Goal: Task Accomplishment & Management: Manage account settings

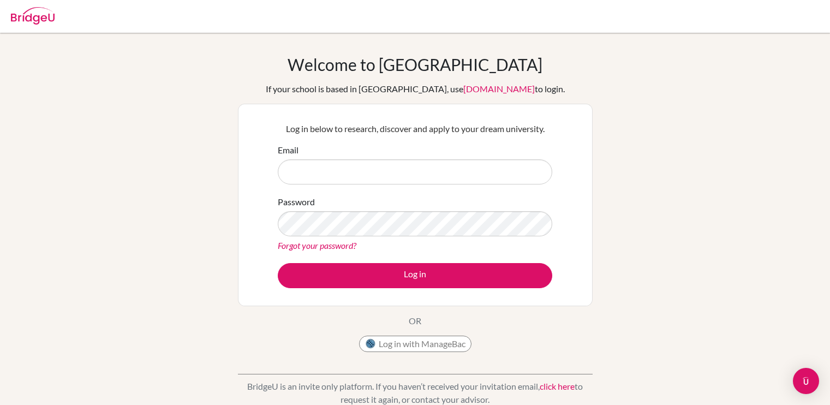
type input "[EMAIL_ADDRESS][DOMAIN_NAME]"
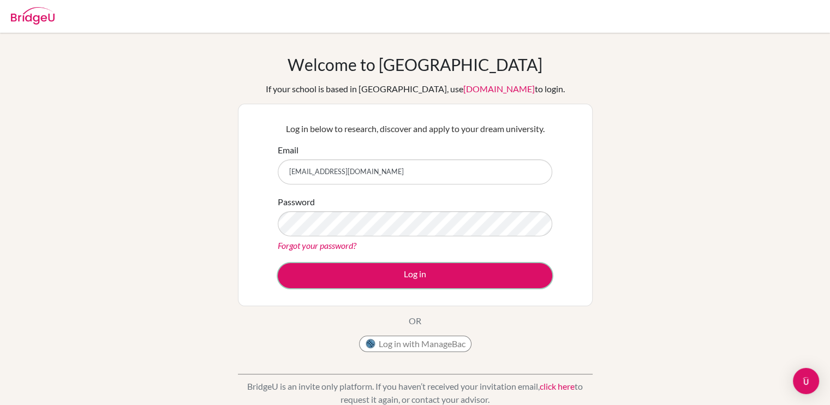
click at [365, 276] on button "Log in" at bounding box center [415, 275] width 274 height 25
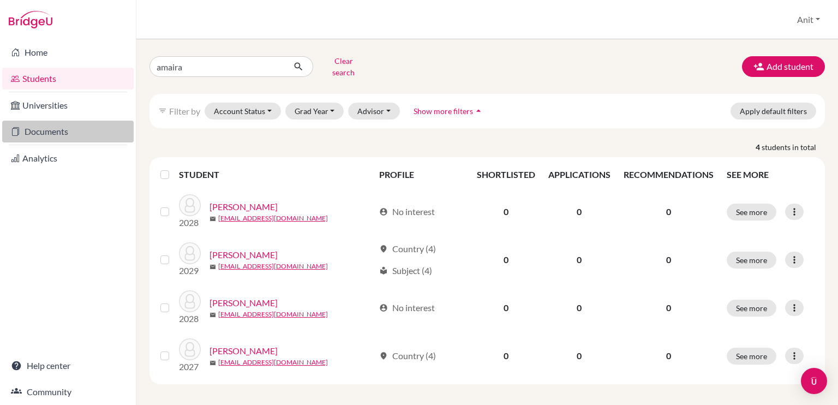
click at [40, 128] on link "Documents" at bounding box center [67, 132] width 131 height 22
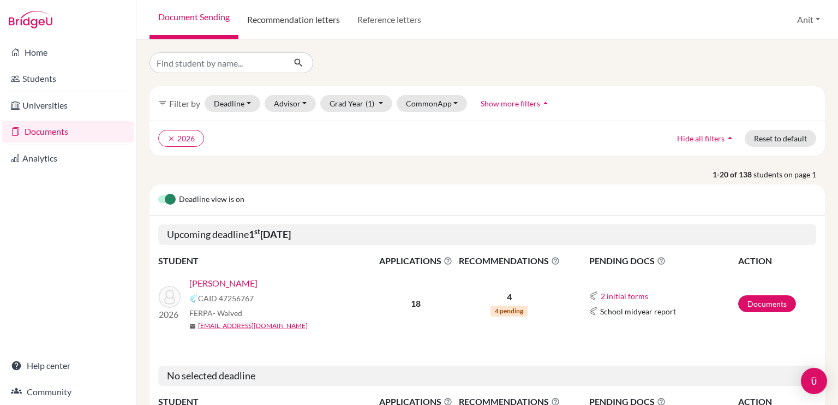
click at [303, 15] on link "Recommendation letters" at bounding box center [293, 19] width 110 height 39
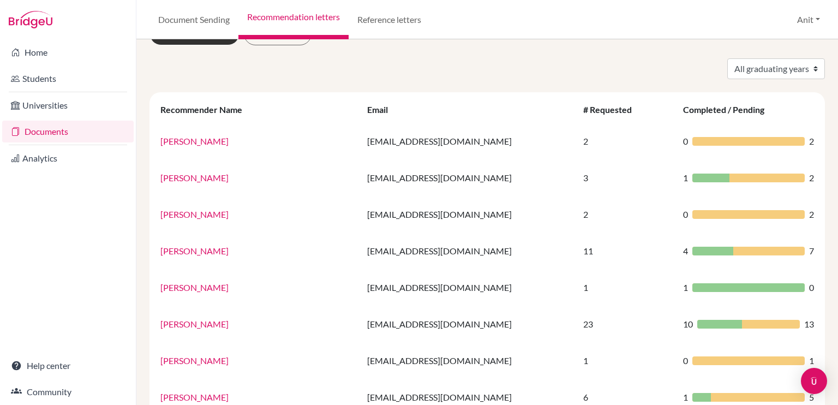
scroll to position [37, 0]
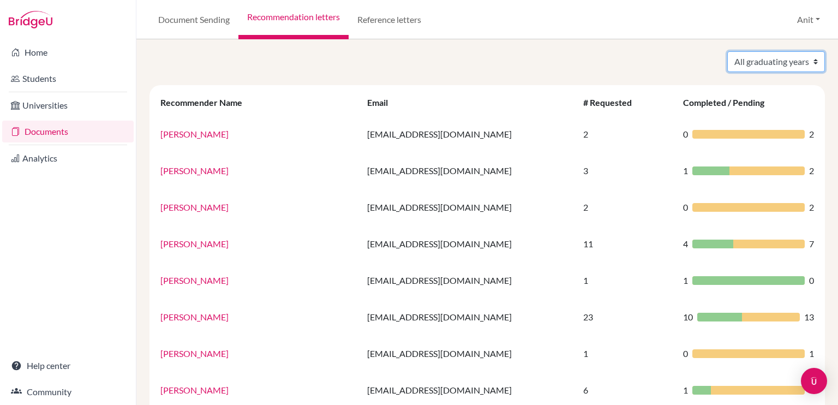
click at [766, 58] on select "All graduating years 2020 2021 2022 2023 2024 2025 2026 2027 2028" at bounding box center [776, 61] width 98 height 21
select select "2026"
click at [727, 51] on select "All graduating years 2020 2021 2022 2023 2024 2025 2026 2027 2028" at bounding box center [776, 61] width 98 height 21
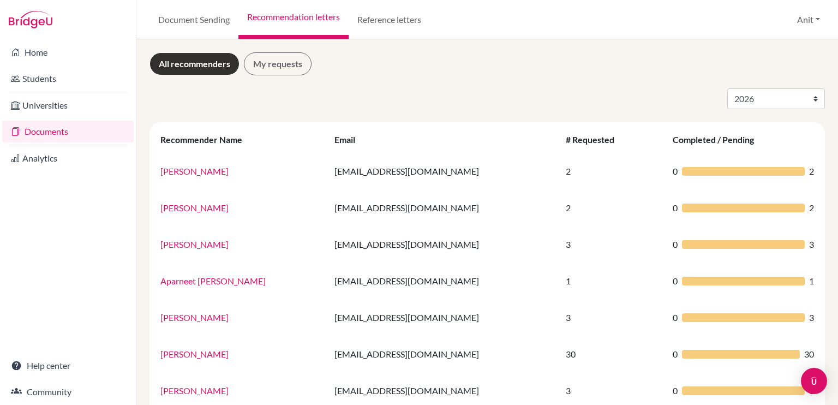
select select "2026"
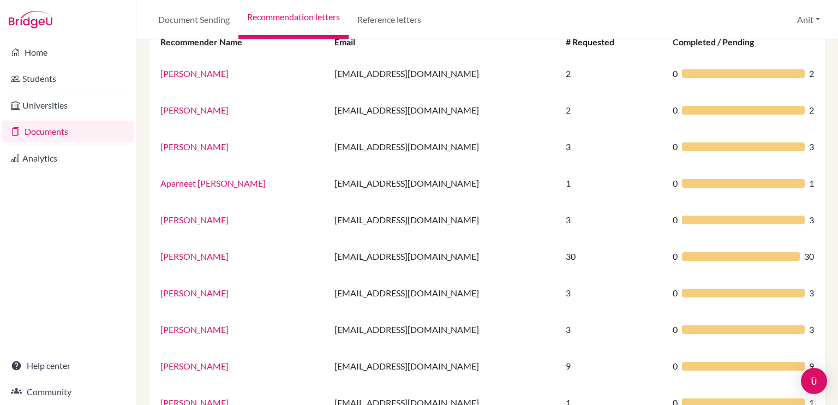
scroll to position [98, 0]
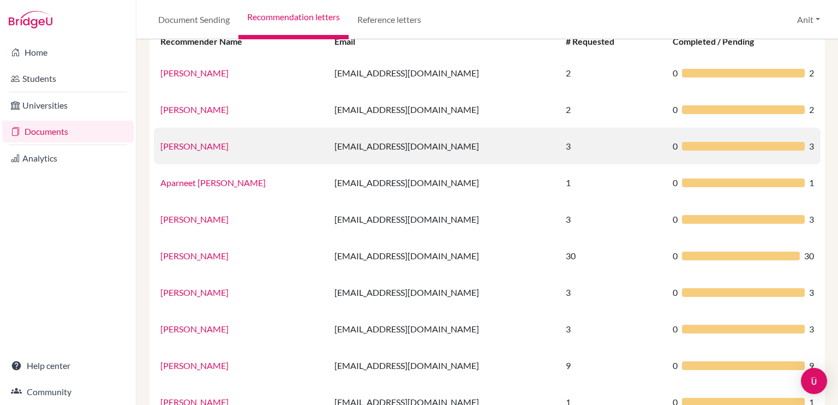
click at [197, 148] on link "[PERSON_NAME]" at bounding box center [194, 146] width 68 height 10
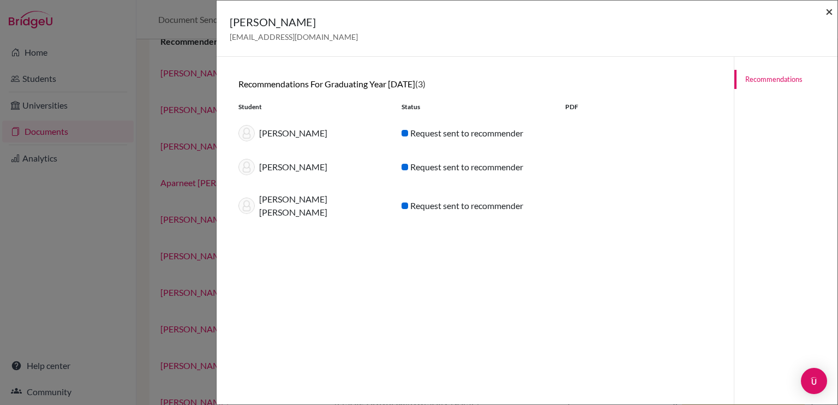
click at [827, 11] on span "×" at bounding box center [829, 11] width 8 height 16
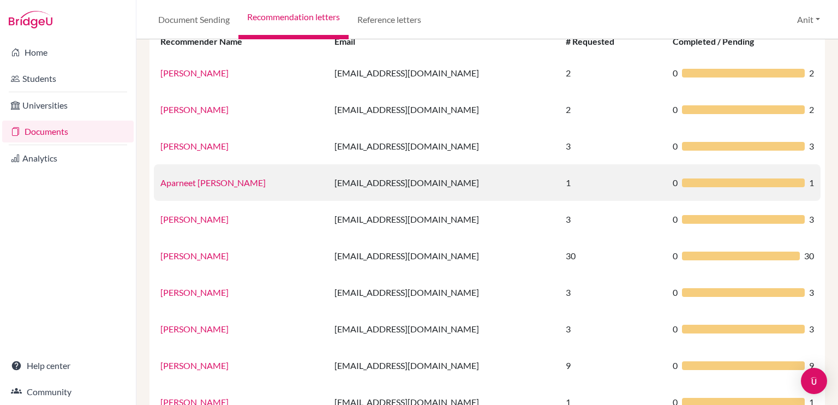
click at [209, 181] on link "Aparneet [PERSON_NAME]" at bounding box center [212, 182] width 105 height 10
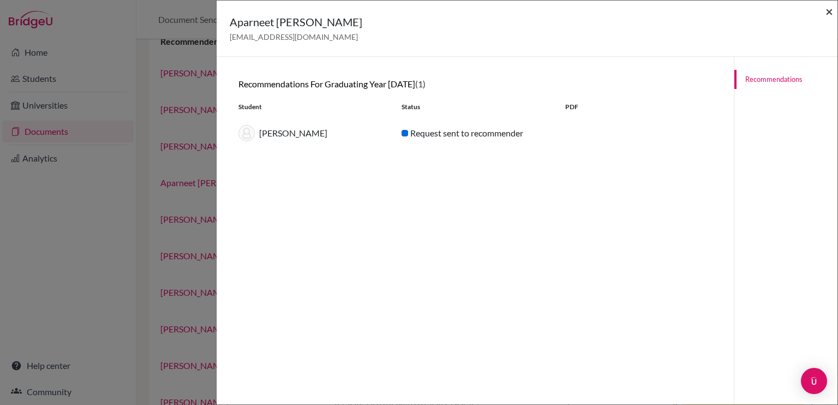
click at [831, 15] on span "×" at bounding box center [829, 11] width 8 height 16
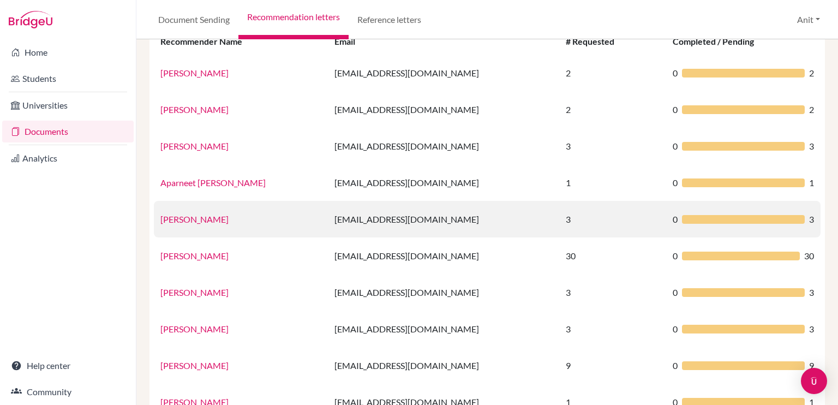
click at [215, 223] on link "[PERSON_NAME]" at bounding box center [194, 219] width 68 height 10
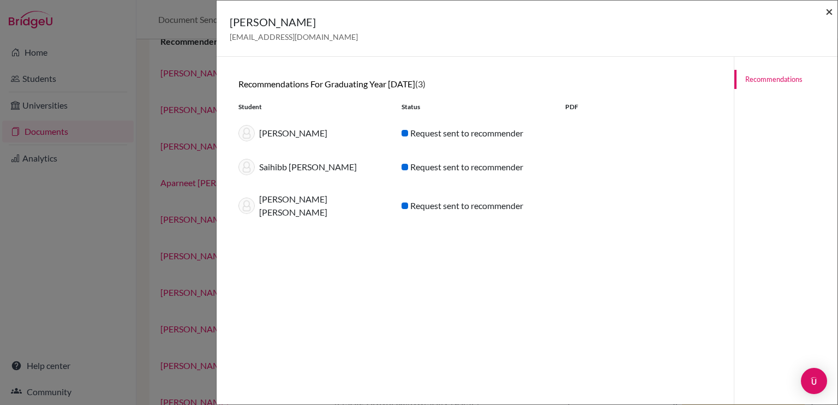
click at [831, 15] on span "×" at bounding box center [829, 11] width 8 height 16
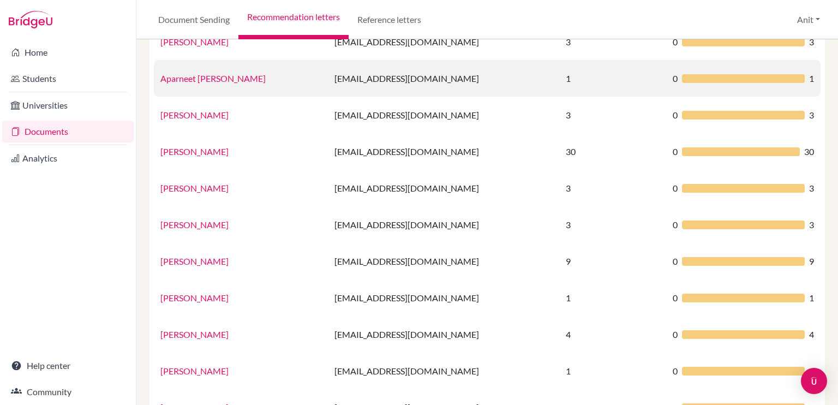
scroll to position [203, 0]
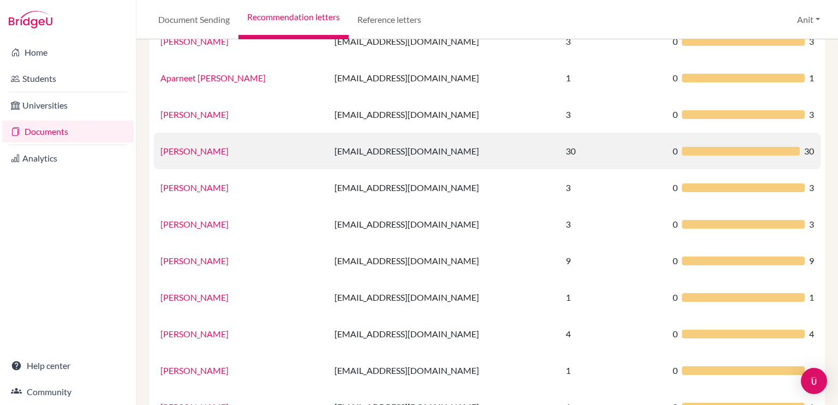
click at [202, 152] on link "[PERSON_NAME]" at bounding box center [194, 151] width 68 height 10
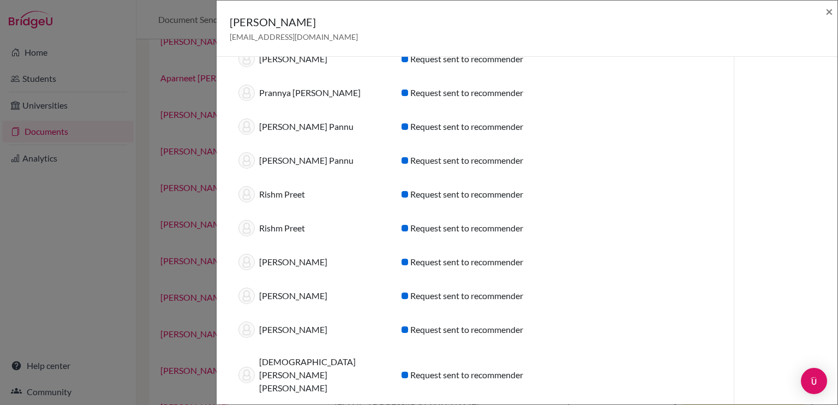
scroll to position [761, 0]
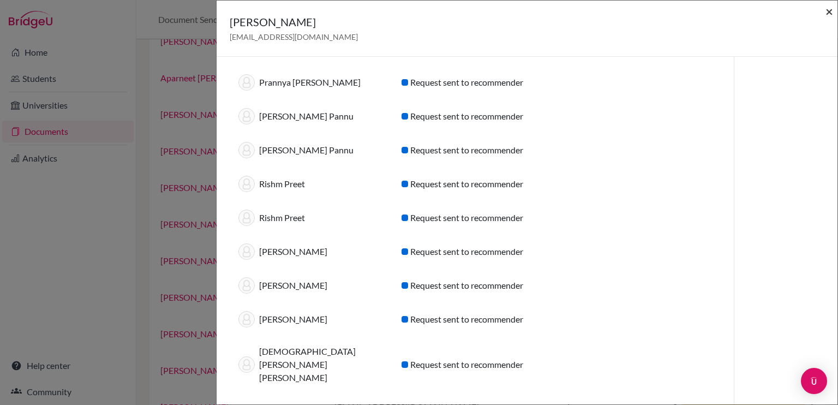
click at [826, 13] on span "×" at bounding box center [829, 11] width 8 height 16
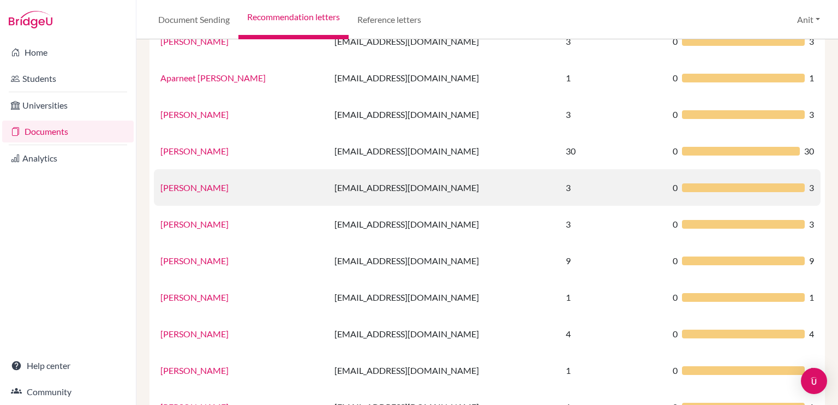
click at [205, 183] on link "[PERSON_NAME]" at bounding box center [194, 187] width 68 height 10
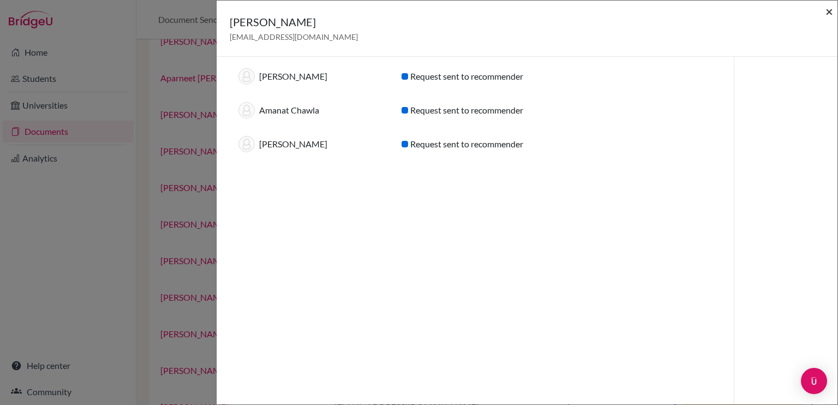
click at [831, 10] on span "×" at bounding box center [829, 11] width 8 height 16
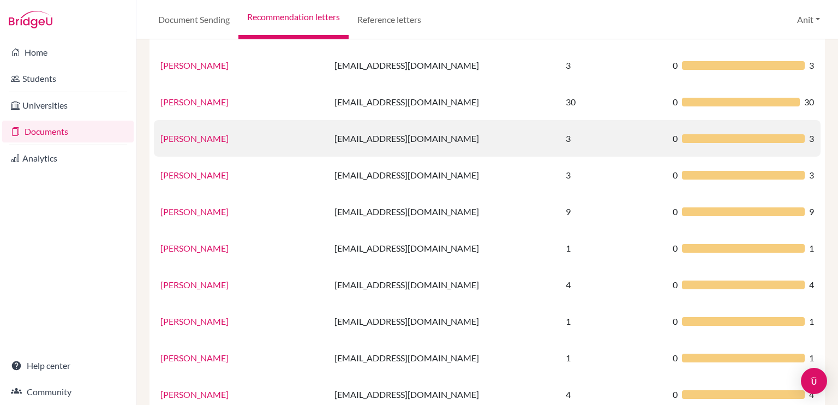
scroll to position [280, 0]
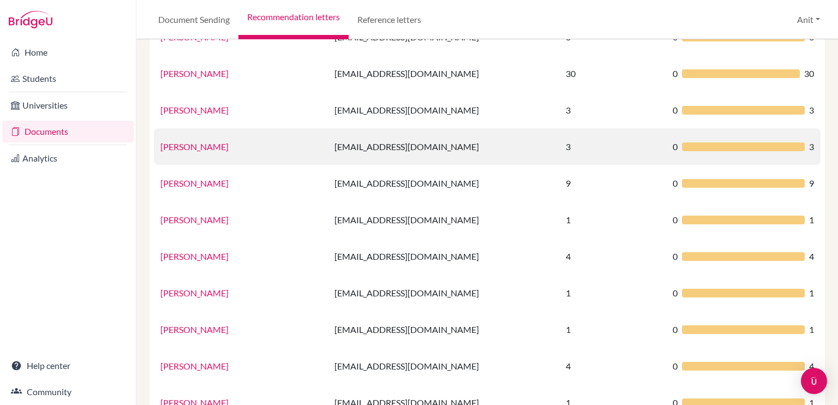
click at [179, 143] on link "[PERSON_NAME]" at bounding box center [194, 146] width 68 height 10
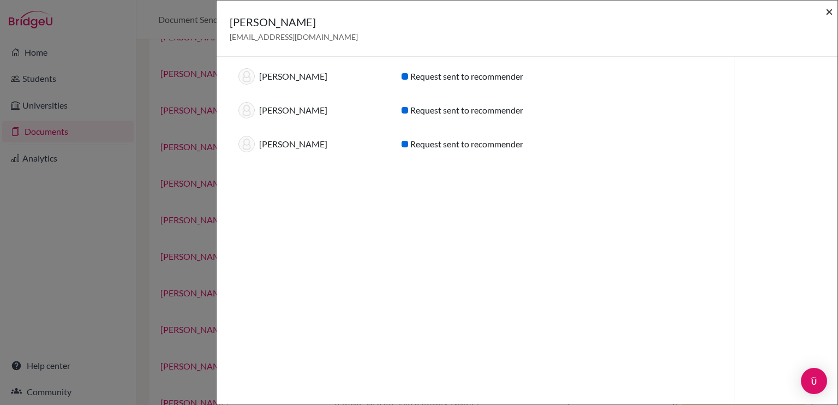
click at [829, 15] on span "×" at bounding box center [829, 11] width 8 height 16
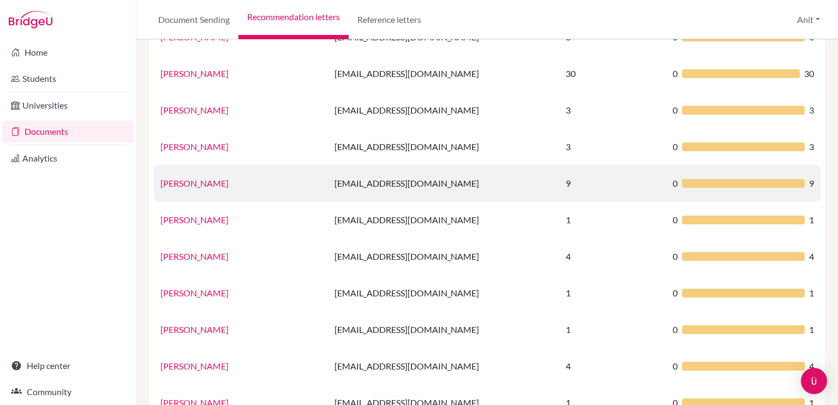
click at [219, 184] on link "[PERSON_NAME]" at bounding box center [194, 183] width 68 height 10
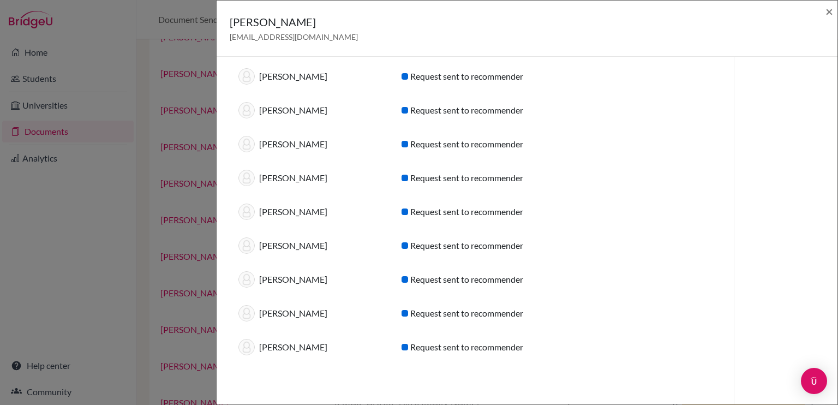
scroll to position [0, 0]
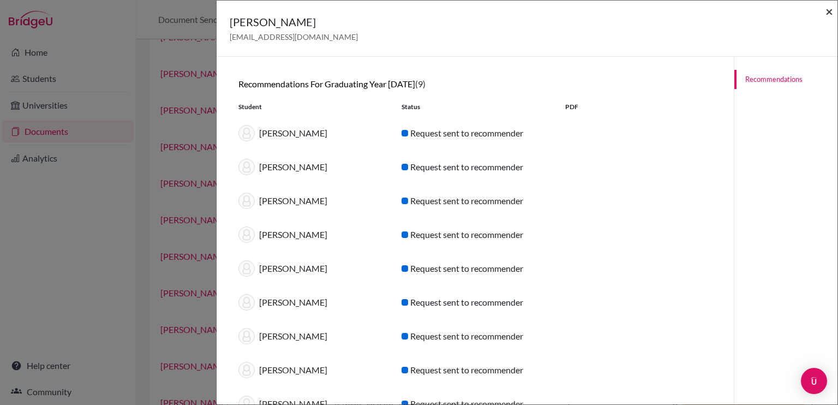
click at [831, 10] on span "×" at bounding box center [829, 11] width 8 height 16
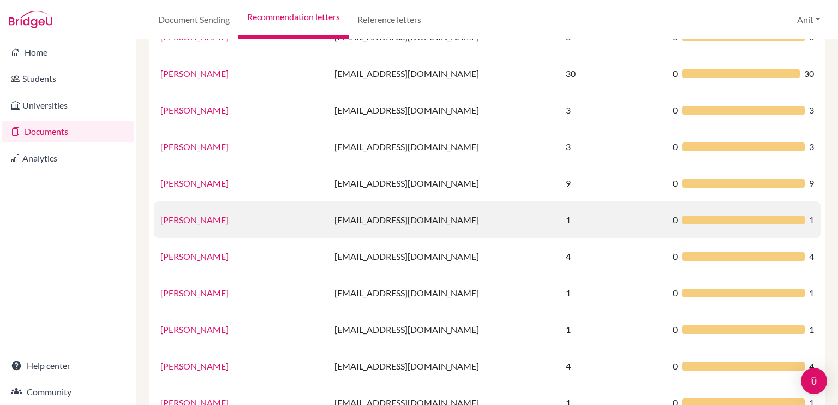
click at [207, 215] on link "[PERSON_NAME]" at bounding box center [194, 219] width 68 height 10
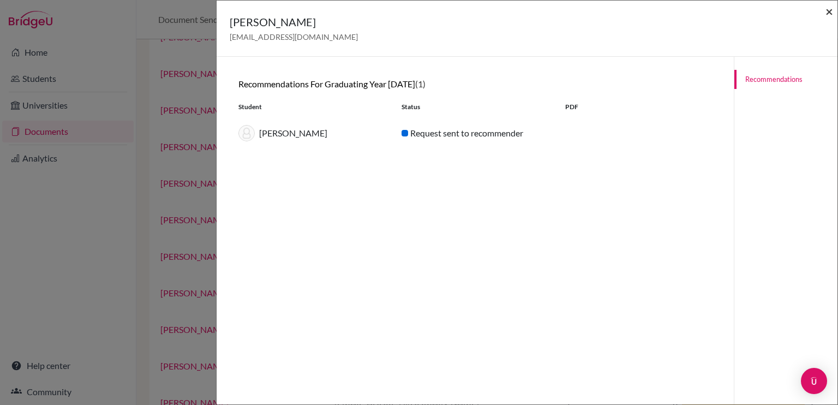
click at [830, 13] on span "×" at bounding box center [829, 11] width 8 height 16
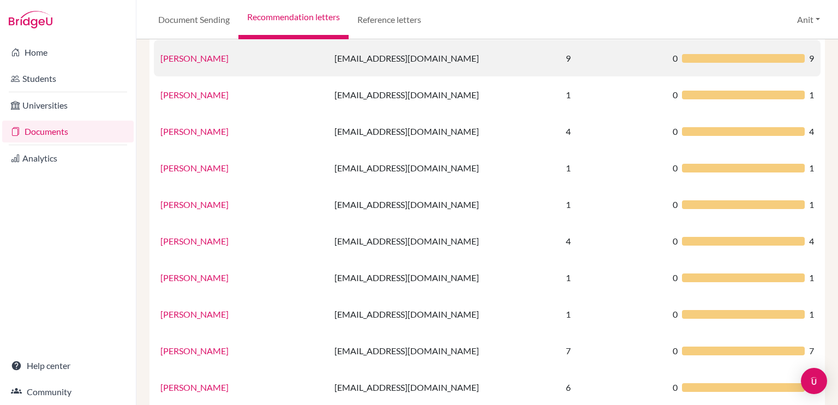
scroll to position [406, 0]
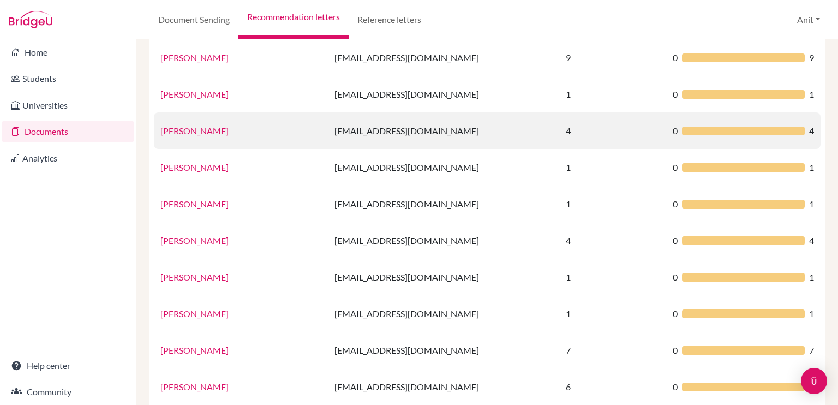
click at [200, 128] on link "[PERSON_NAME]" at bounding box center [194, 130] width 68 height 10
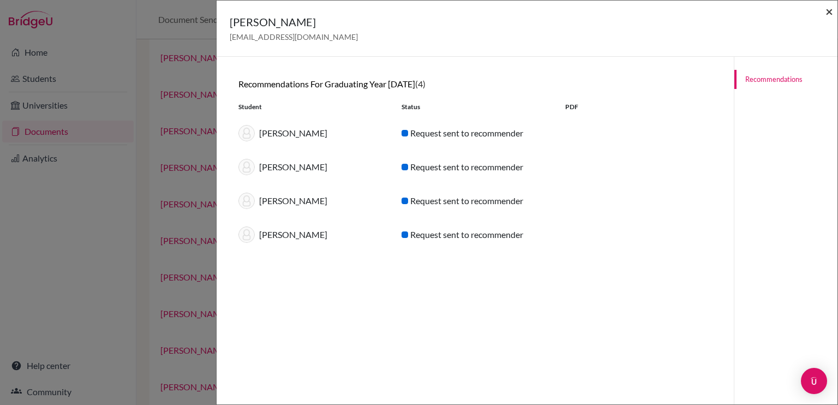
click at [830, 12] on span "×" at bounding box center [829, 11] width 8 height 16
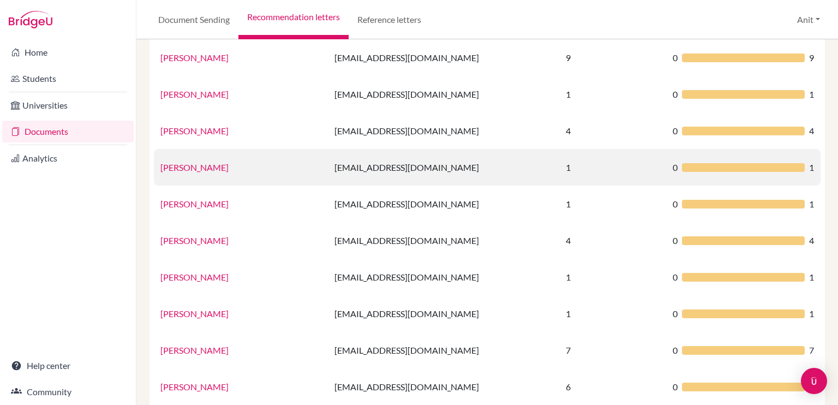
click at [180, 165] on link "[PERSON_NAME]" at bounding box center [194, 167] width 68 height 10
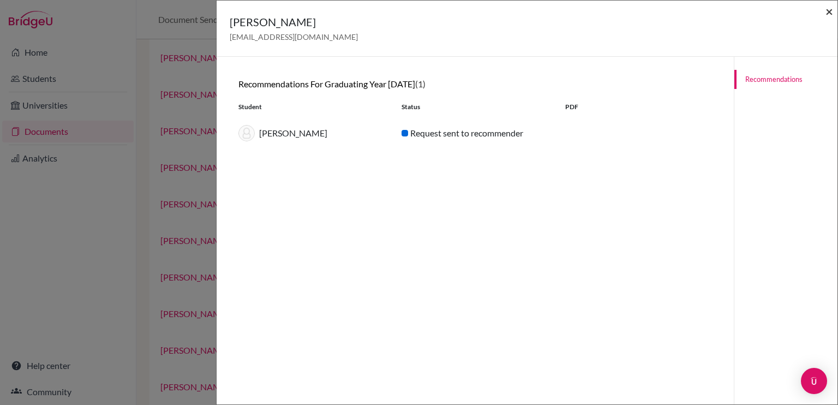
click at [830, 11] on span "×" at bounding box center [829, 11] width 8 height 16
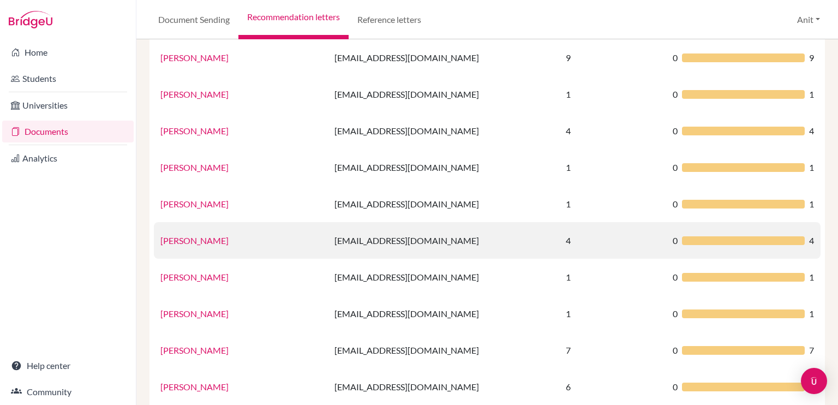
click at [192, 239] on link "[PERSON_NAME]" at bounding box center [194, 240] width 68 height 10
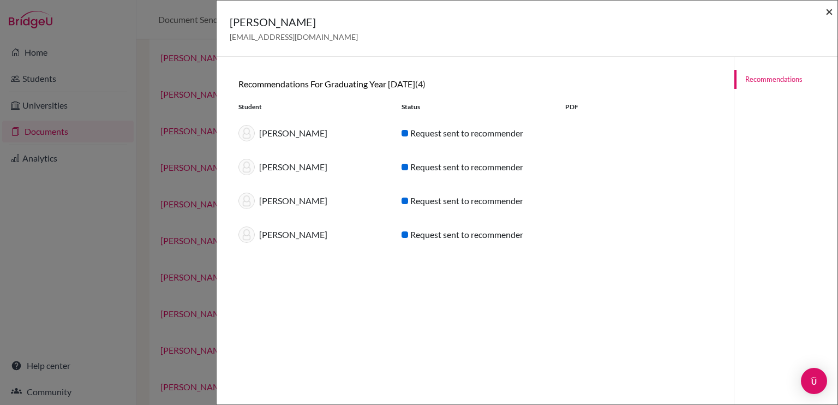
click at [831, 16] on span "×" at bounding box center [829, 11] width 8 height 16
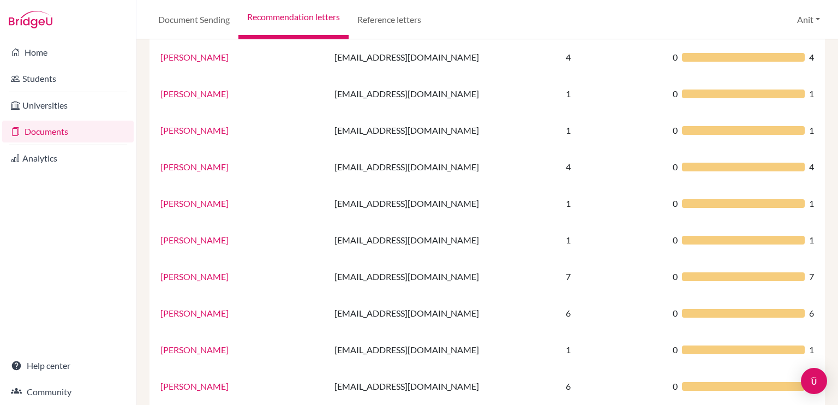
scroll to position [480, 0]
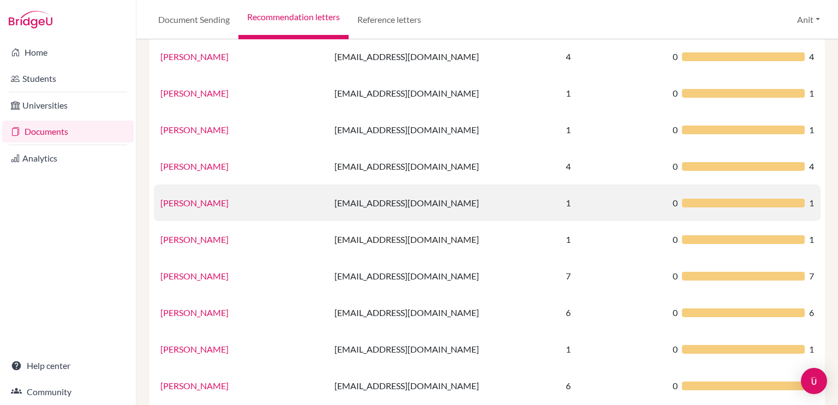
click at [187, 200] on link "[PERSON_NAME]" at bounding box center [194, 202] width 68 height 10
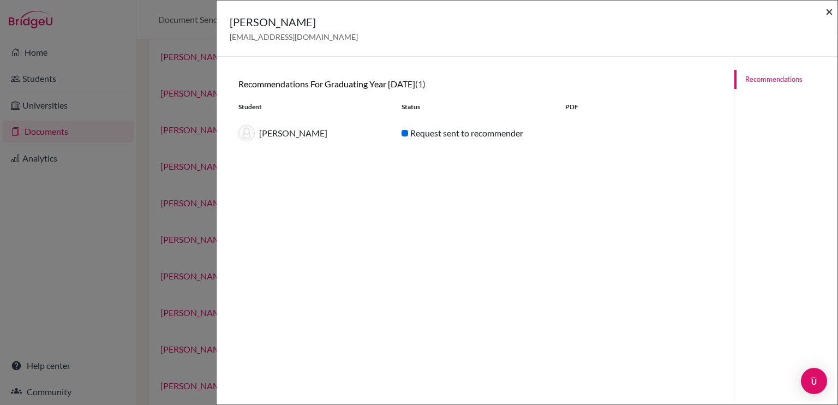
click at [830, 13] on span "×" at bounding box center [829, 11] width 8 height 16
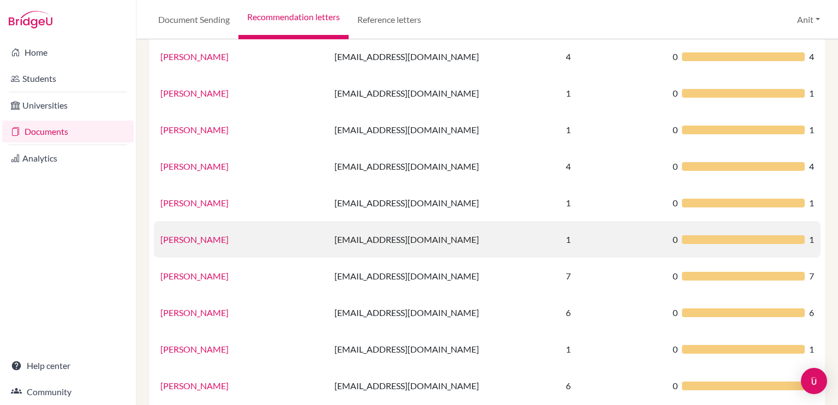
click at [187, 242] on link "[PERSON_NAME]" at bounding box center [194, 239] width 68 height 10
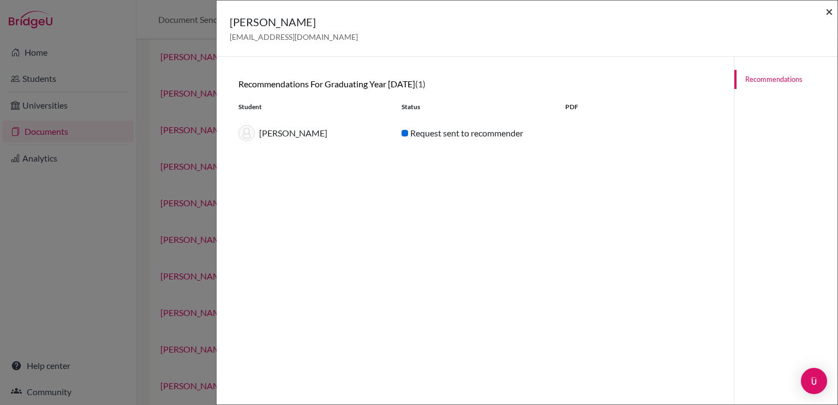
click at [827, 10] on span "×" at bounding box center [829, 11] width 8 height 16
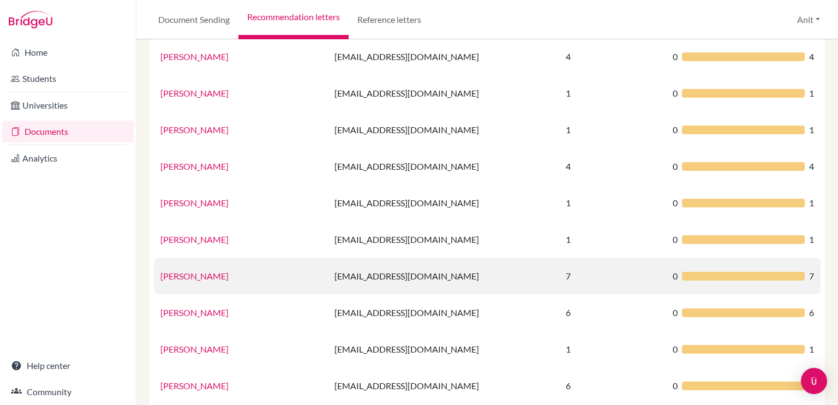
click at [195, 273] on link "[PERSON_NAME]" at bounding box center [194, 276] width 68 height 10
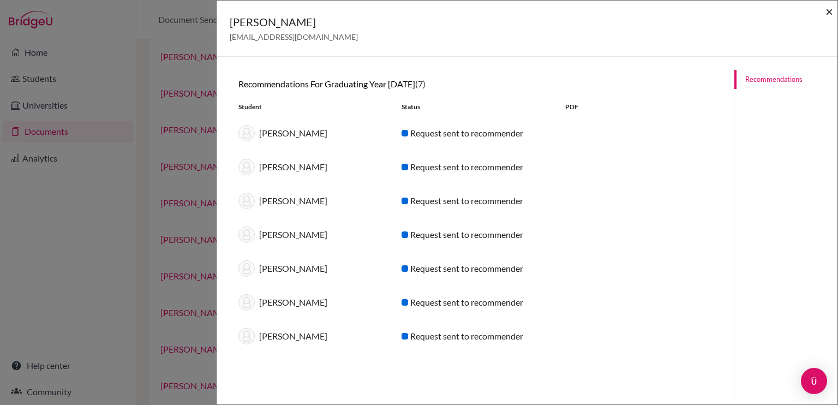
click at [830, 18] on span "×" at bounding box center [829, 11] width 8 height 16
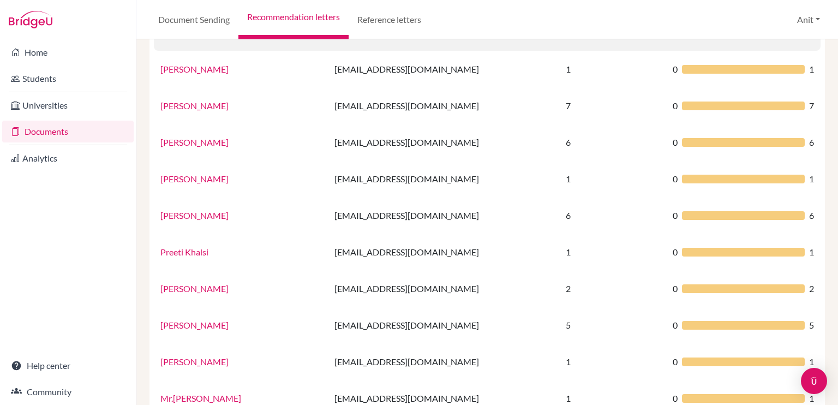
scroll to position [651, 0]
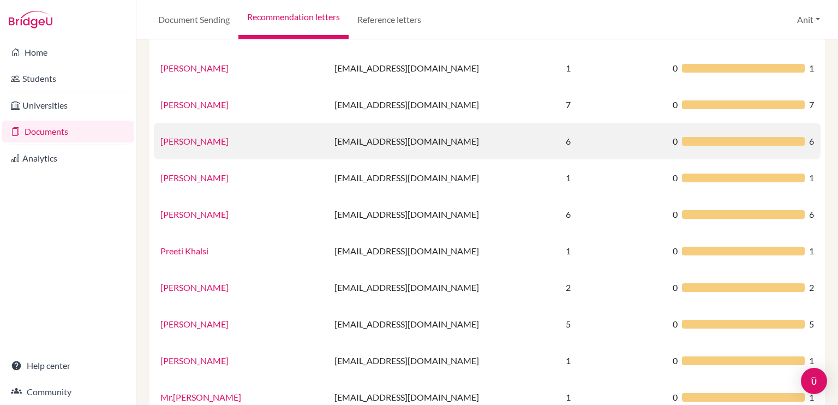
click at [215, 140] on link "[PERSON_NAME]" at bounding box center [194, 141] width 68 height 10
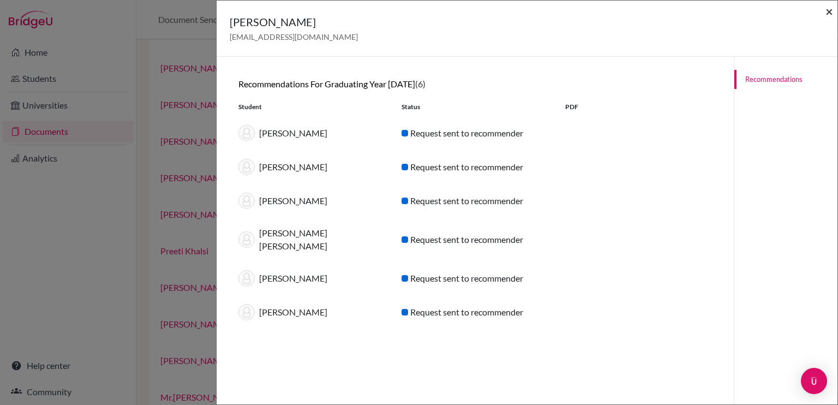
click at [830, 14] on span "×" at bounding box center [829, 11] width 8 height 16
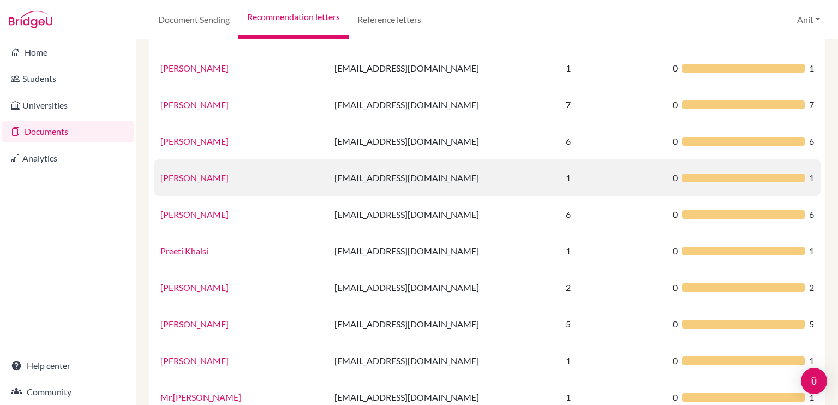
click at [202, 176] on link "[PERSON_NAME]" at bounding box center [194, 177] width 68 height 10
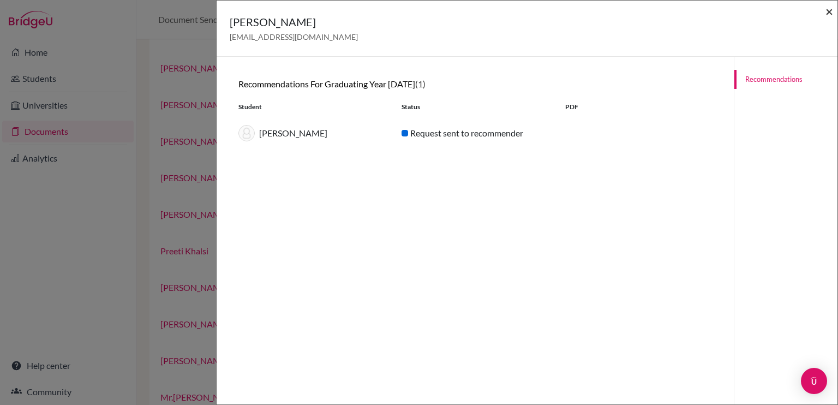
click at [829, 18] on span "×" at bounding box center [829, 11] width 8 height 16
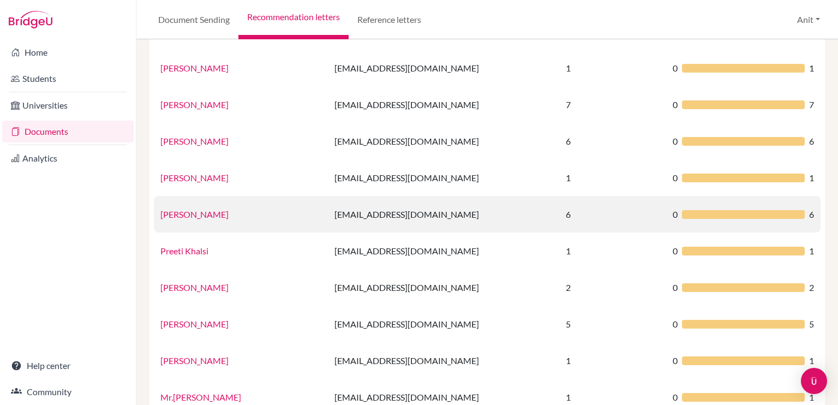
click at [181, 214] on link "[PERSON_NAME]" at bounding box center [194, 214] width 68 height 10
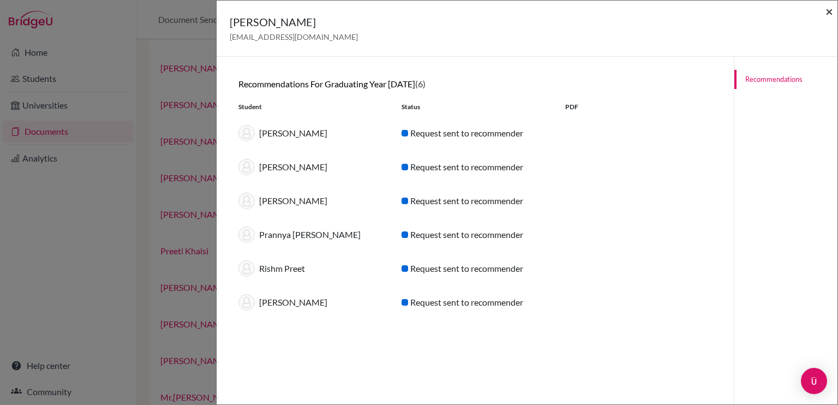
click at [829, 11] on span "×" at bounding box center [829, 11] width 8 height 16
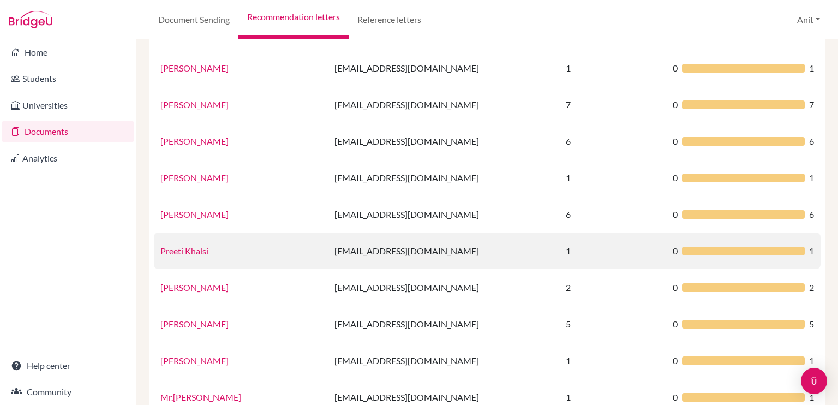
click at [187, 248] on link "Preeti Khalsi" at bounding box center [184, 250] width 48 height 10
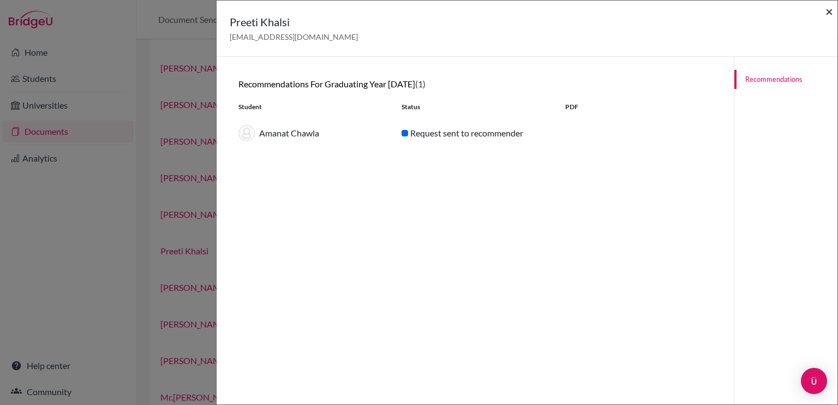
click at [826, 14] on span "×" at bounding box center [829, 11] width 8 height 16
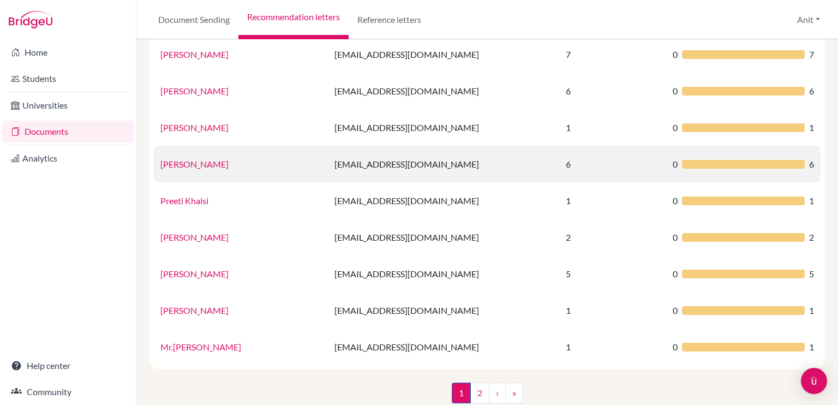
scroll to position [721, 0]
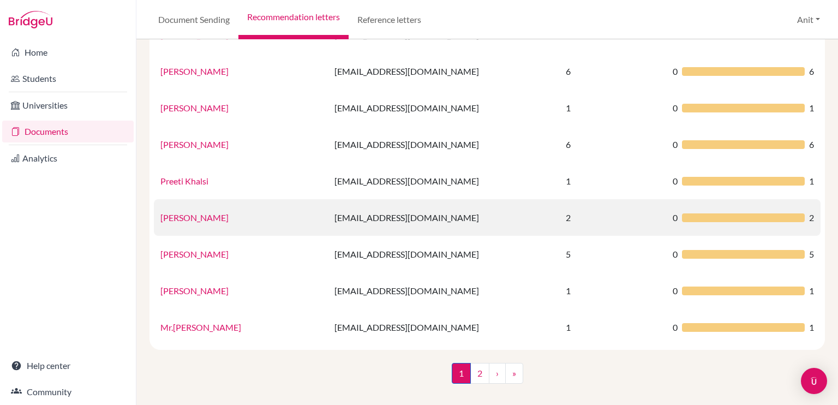
click at [191, 217] on link "[PERSON_NAME]" at bounding box center [194, 217] width 68 height 10
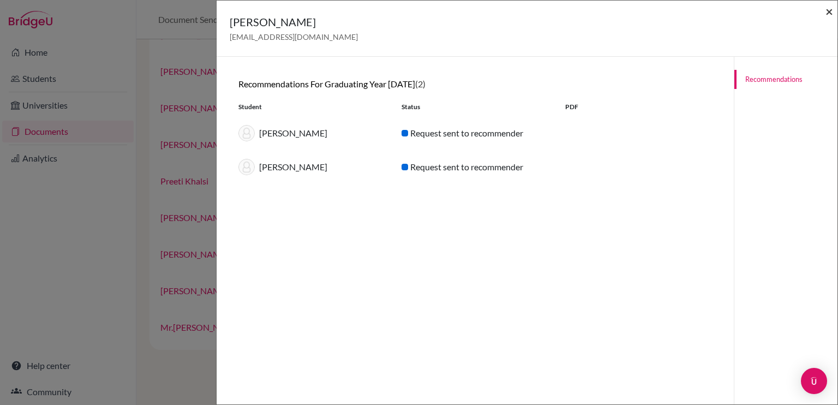
click at [825, 14] on span "×" at bounding box center [829, 11] width 8 height 16
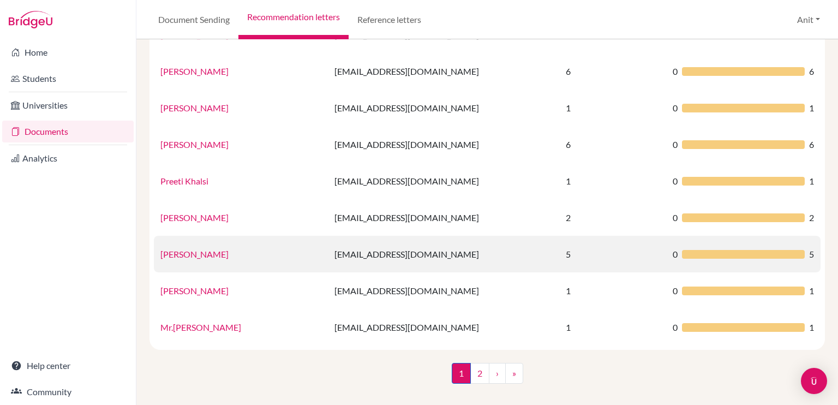
click at [182, 255] on link "[PERSON_NAME]" at bounding box center [194, 254] width 68 height 10
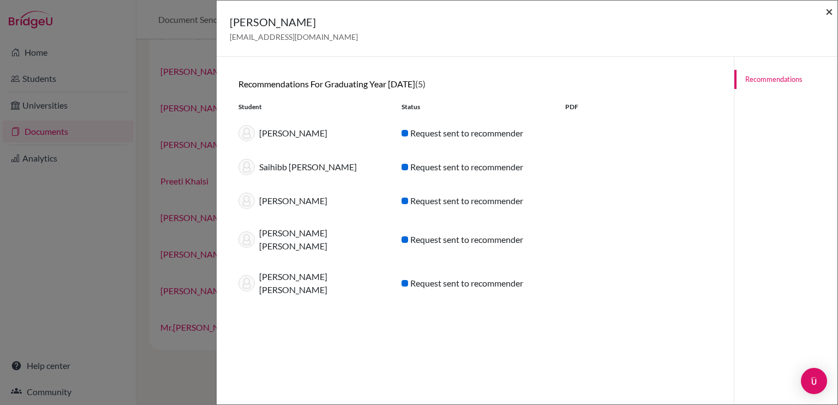
click at [828, 11] on span "×" at bounding box center [829, 11] width 8 height 16
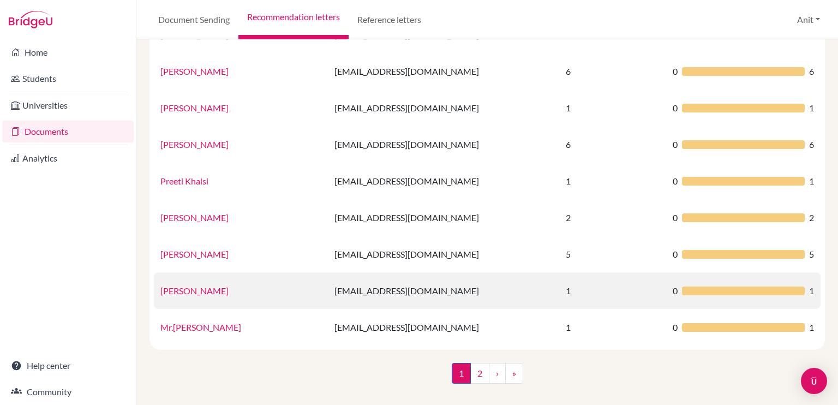
click at [188, 291] on link "[PERSON_NAME]" at bounding box center [194, 290] width 68 height 10
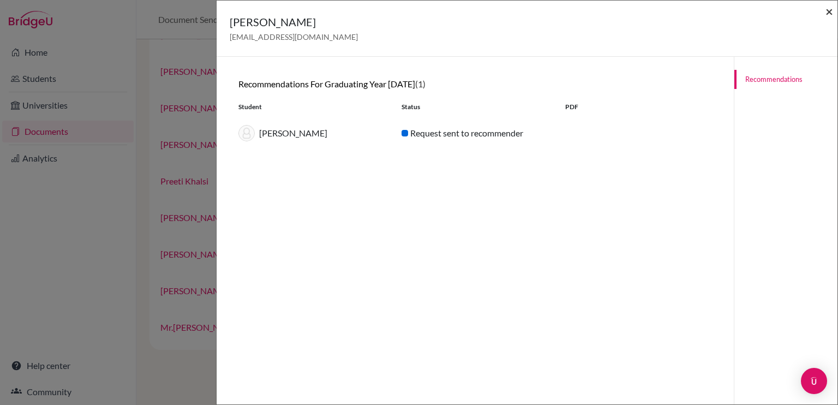
click at [828, 15] on span "×" at bounding box center [829, 11] width 8 height 16
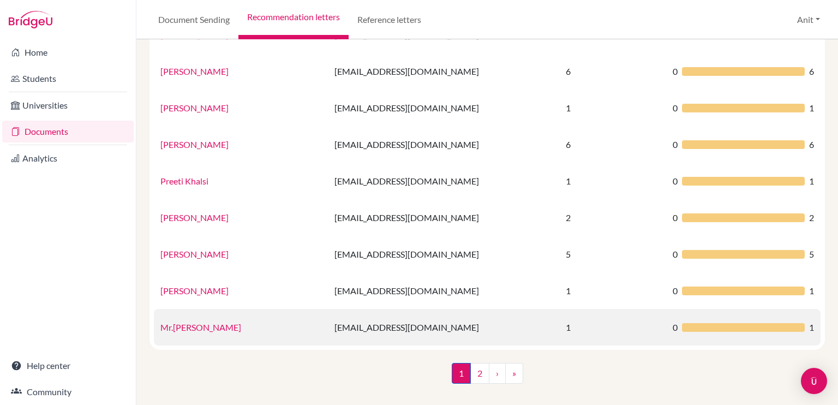
click at [211, 325] on link "Mr.[PERSON_NAME]" at bounding box center [200, 327] width 81 height 10
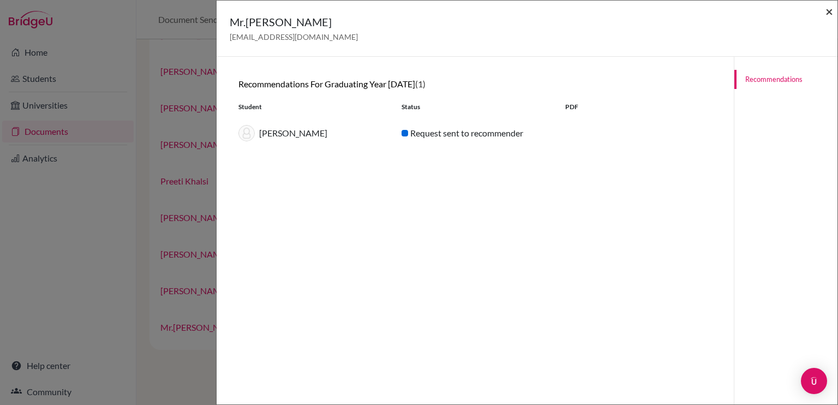
click at [826, 9] on span "×" at bounding box center [829, 11] width 8 height 16
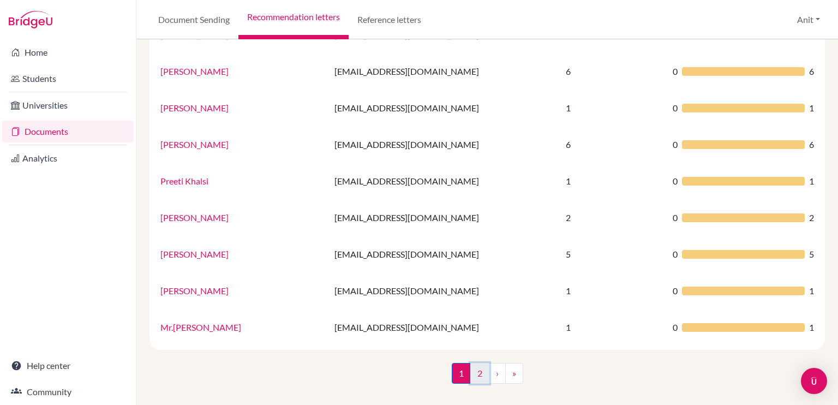
click at [478, 377] on link "2" at bounding box center [479, 373] width 19 height 21
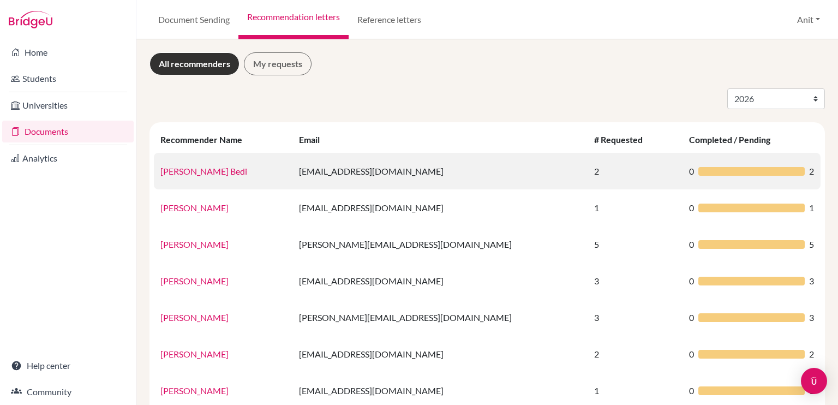
click at [197, 166] on link "[PERSON_NAME] Bedi" at bounding box center [203, 171] width 87 height 10
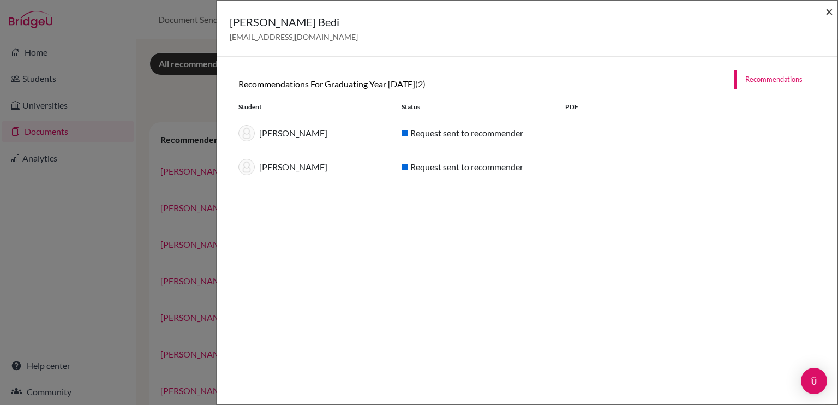
click at [829, 14] on span "×" at bounding box center [829, 11] width 8 height 16
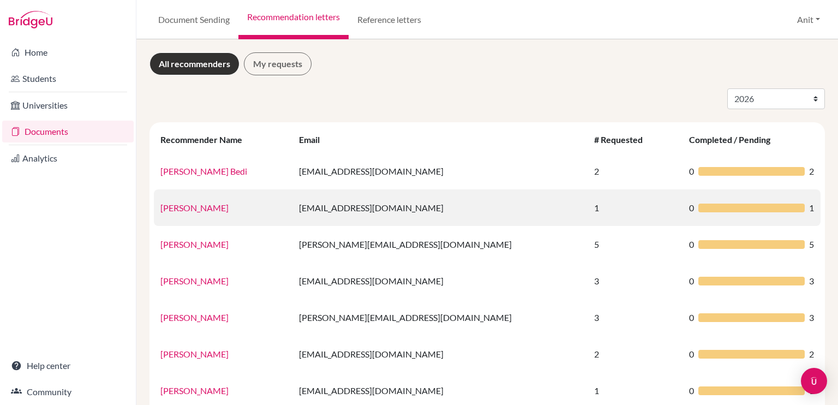
click at [187, 207] on link "[PERSON_NAME]" at bounding box center [194, 207] width 68 height 10
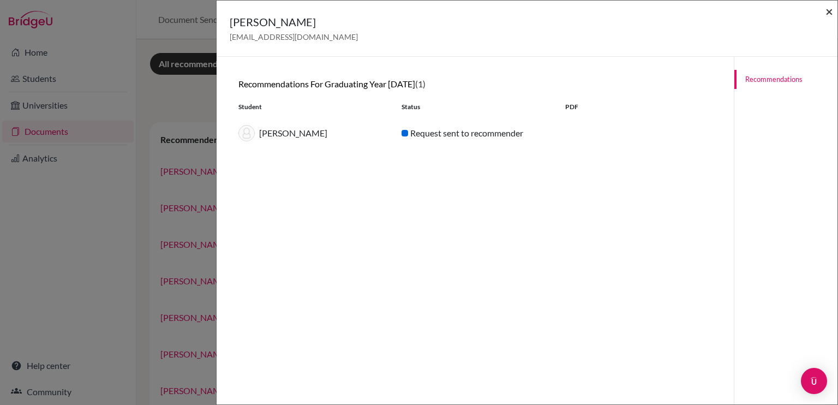
click at [828, 8] on span "×" at bounding box center [829, 11] width 8 height 16
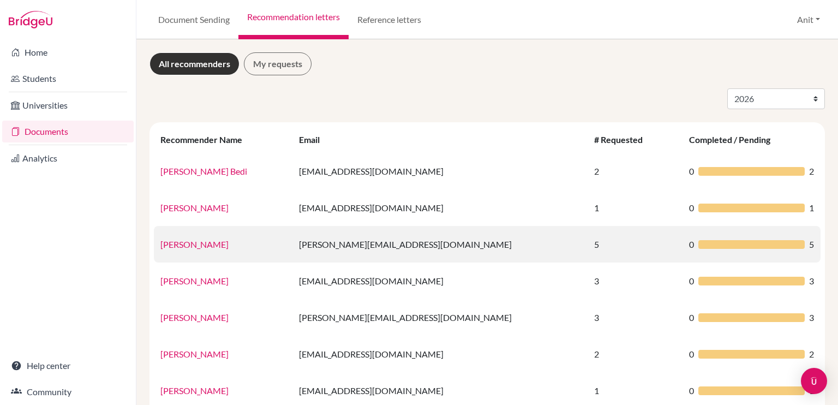
click at [189, 244] on link "[PERSON_NAME]" at bounding box center [194, 244] width 68 height 10
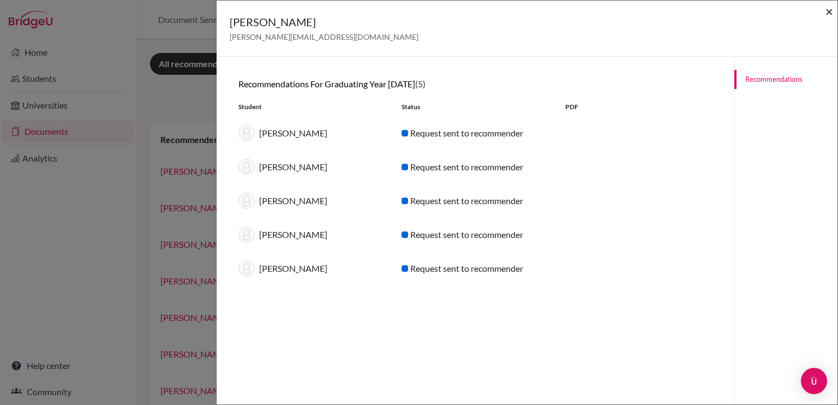
click at [826, 15] on span "×" at bounding box center [829, 11] width 8 height 16
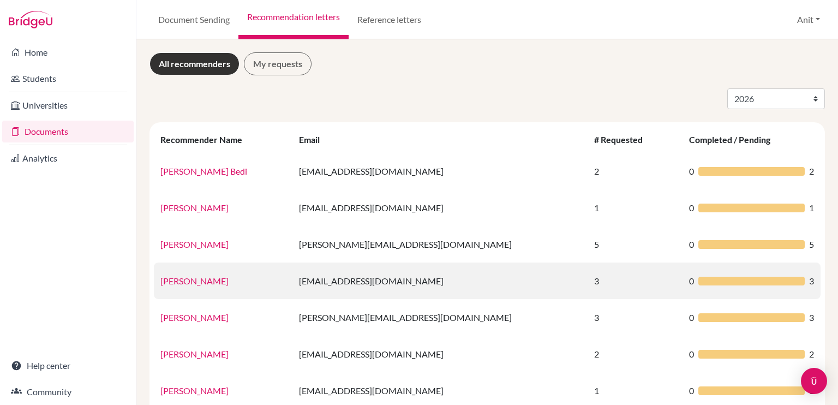
click at [177, 279] on link "[PERSON_NAME]" at bounding box center [194, 280] width 68 height 10
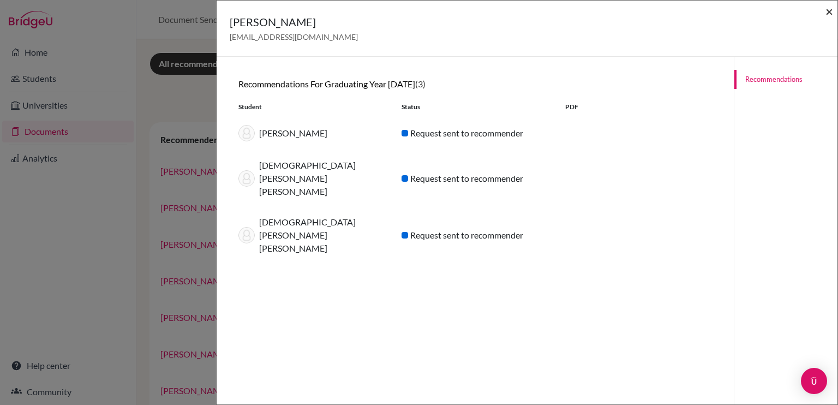
click at [829, 12] on span "×" at bounding box center [829, 11] width 8 height 16
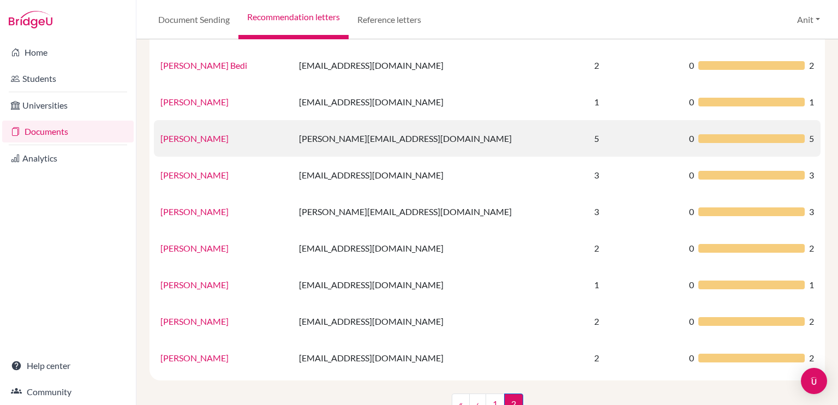
scroll to position [136, 0]
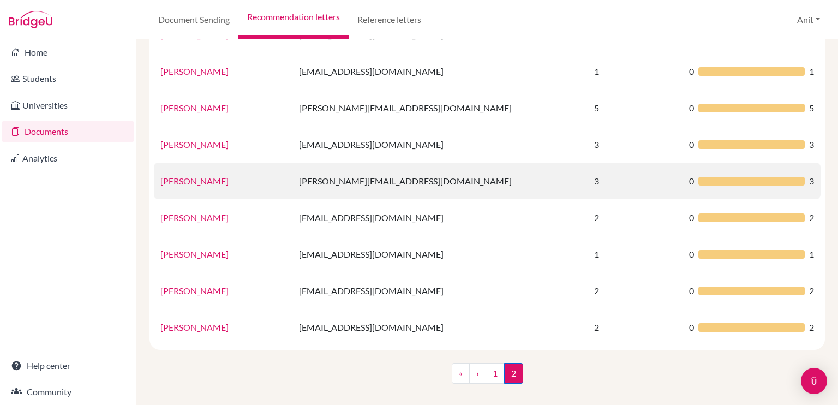
click at [227, 185] on link "[PERSON_NAME]" at bounding box center [194, 181] width 68 height 10
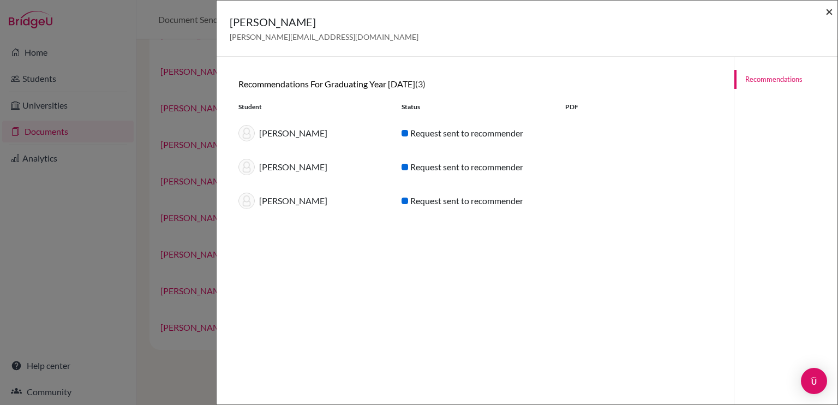
click at [828, 10] on span "×" at bounding box center [829, 11] width 8 height 16
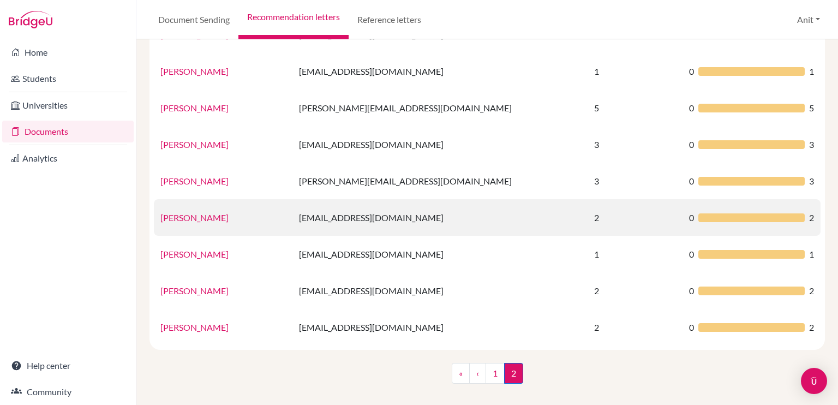
click at [197, 218] on link "[PERSON_NAME]" at bounding box center [194, 217] width 68 height 10
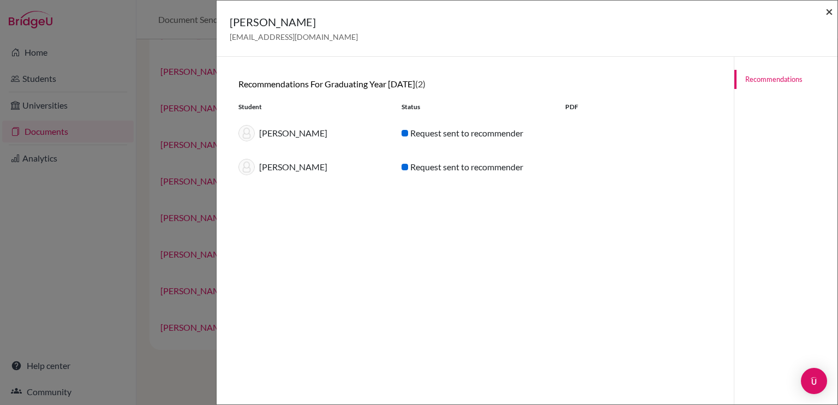
click at [831, 16] on span "×" at bounding box center [829, 11] width 8 height 16
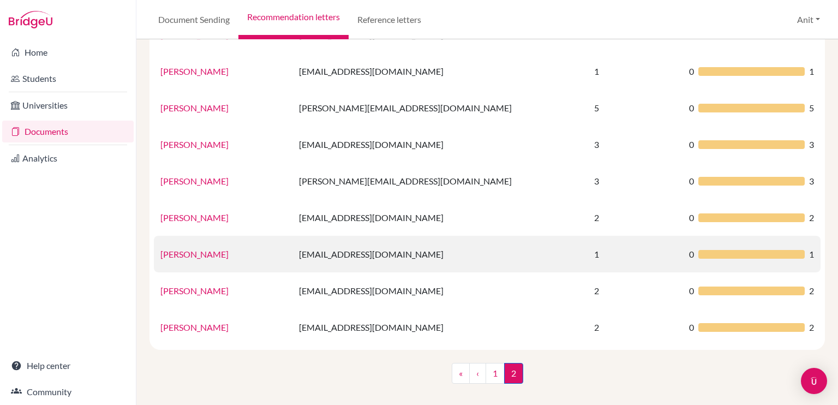
click at [203, 258] on link "[PERSON_NAME]" at bounding box center [194, 254] width 68 height 10
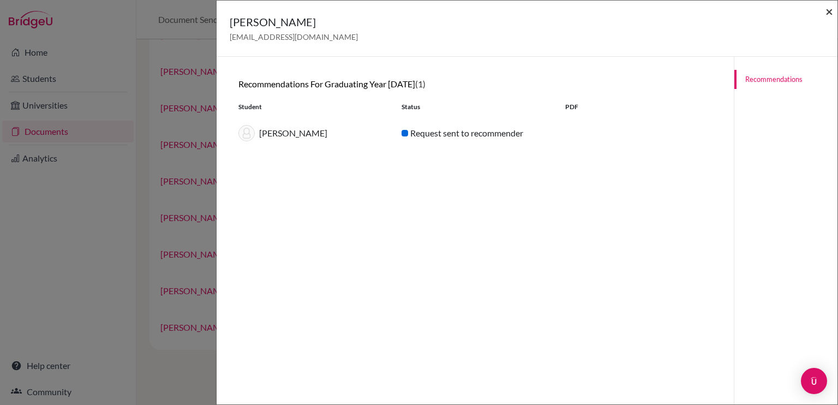
click at [831, 13] on span "×" at bounding box center [829, 11] width 8 height 16
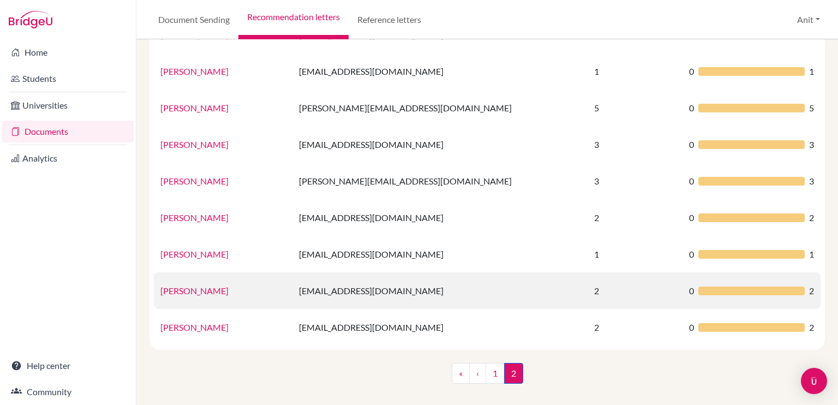
click at [184, 296] on td "[PERSON_NAME]" at bounding box center [223, 290] width 139 height 37
click at [188, 291] on link "[PERSON_NAME]" at bounding box center [194, 290] width 68 height 10
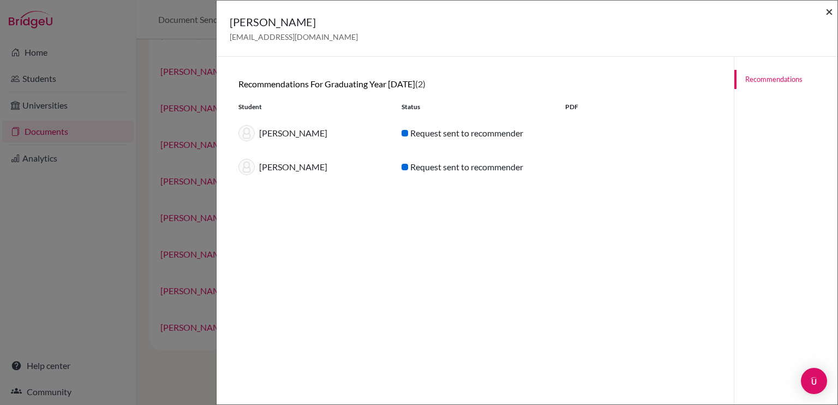
click at [831, 14] on span "×" at bounding box center [829, 11] width 8 height 16
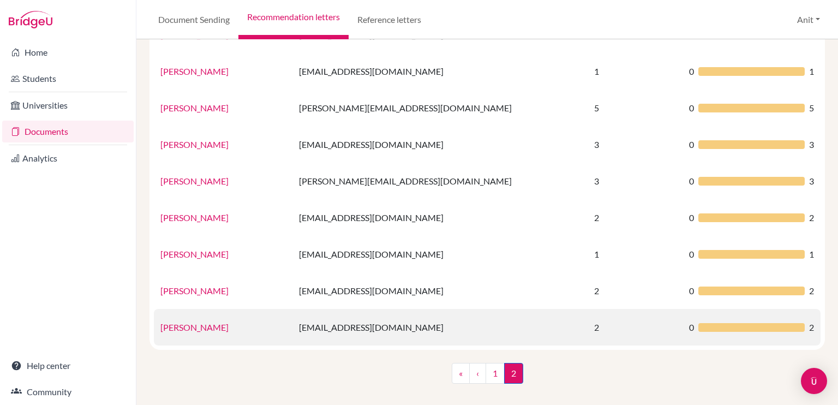
click at [201, 325] on link "[PERSON_NAME]" at bounding box center [194, 327] width 68 height 10
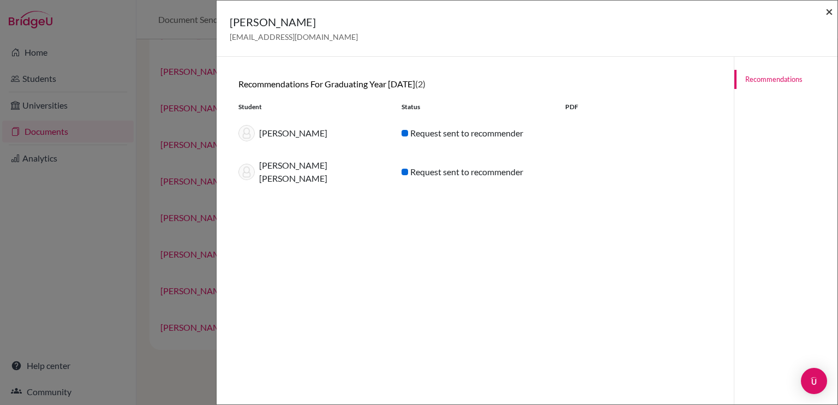
click at [828, 11] on span "×" at bounding box center [829, 11] width 8 height 16
